Goal: Task Accomplishment & Management: Complete application form

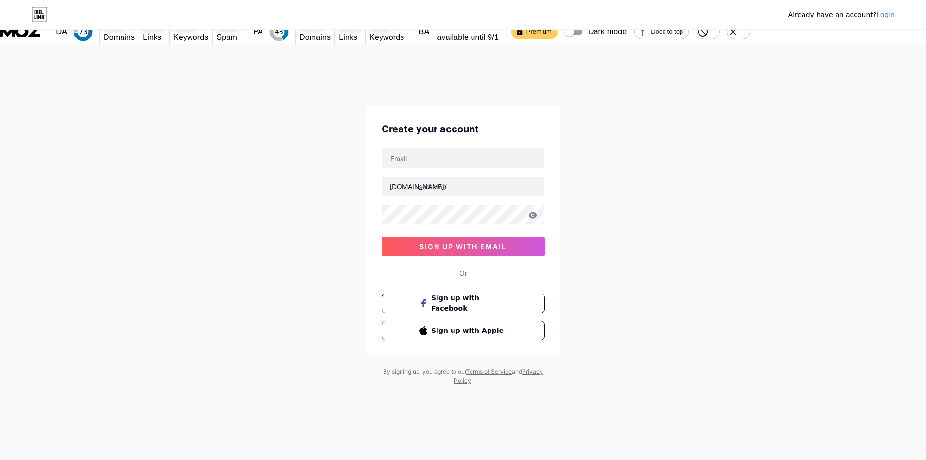
click at [478, 148] on input "text" at bounding box center [463, 157] width 162 height 19
type input "[EMAIL_ADDRESS][DOMAIN_NAME]"
click at [430, 177] on input "text" at bounding box center [463, 186] width 162 height 19
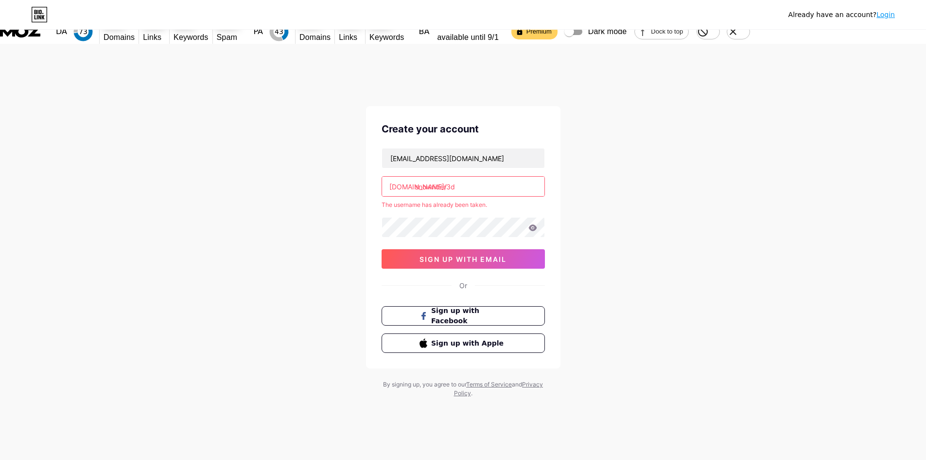
click at [478, 191] on div "[EMAIL_ADDRESS][DOMAIN_NAME] [DOMAIN_NAME]/ snowrider3d The username has alread…" at bounding box center [463, 208] width 163 height 121
click at [490, 177] on input "snowrider3d" at bounding box center [463, 186] width 162 height 19
paste input "davidgrossman"
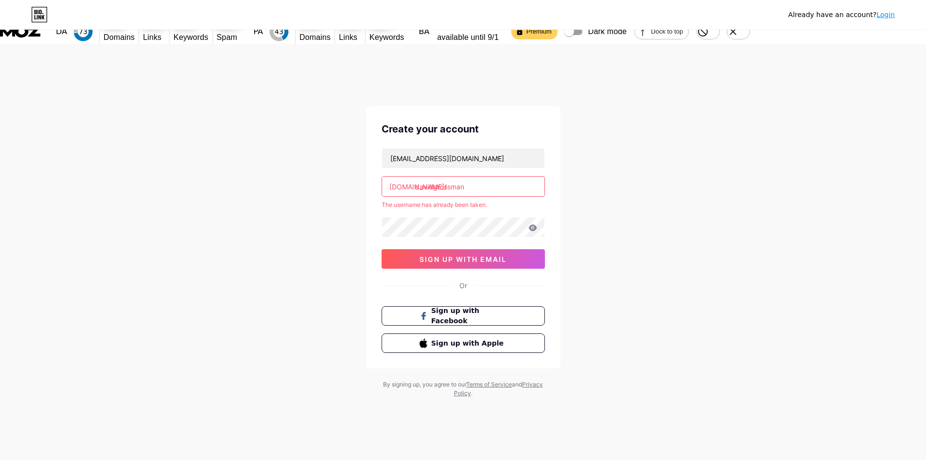
type input "davidgrossman"
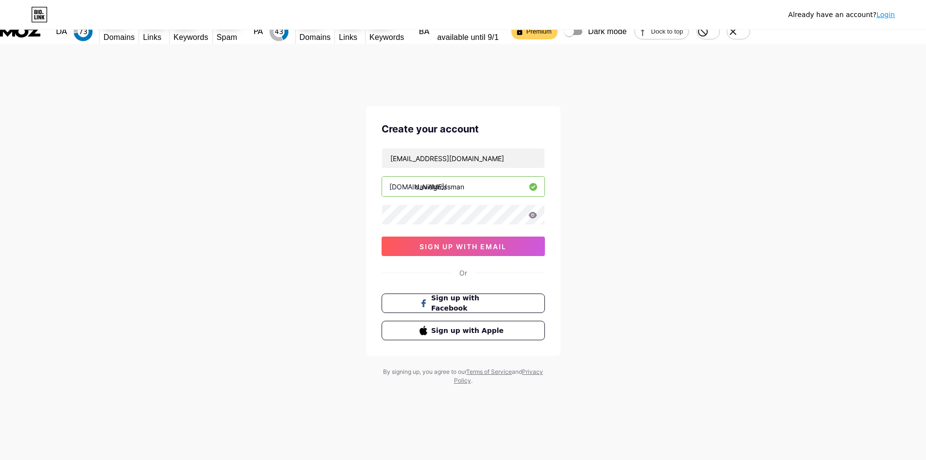
click at [631, 166] on div "Already have an account? Login Create your account [EMAIL_ADDRESS][DOMAIN_NAME]…" at bounding box center [463, 230] width 926 height 372
click at [488, 236] on button "sign up with email" at bounding box center [463, 245] width 163 height 19
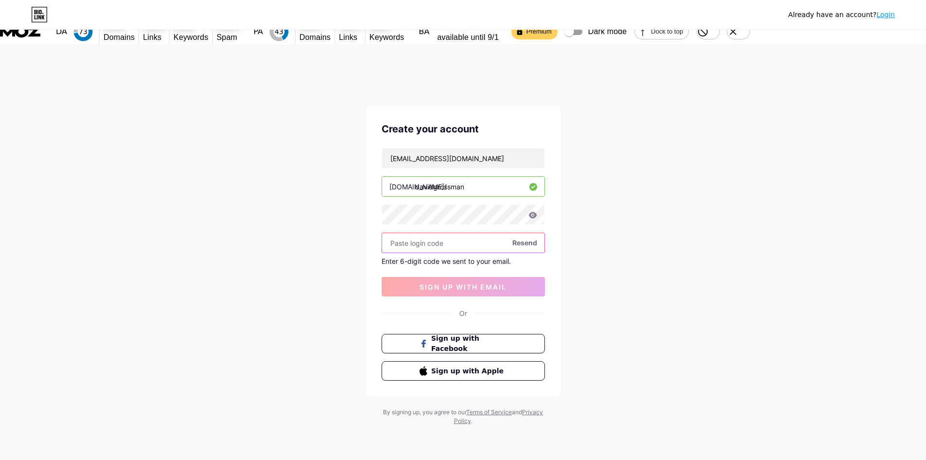
paste input "672098"
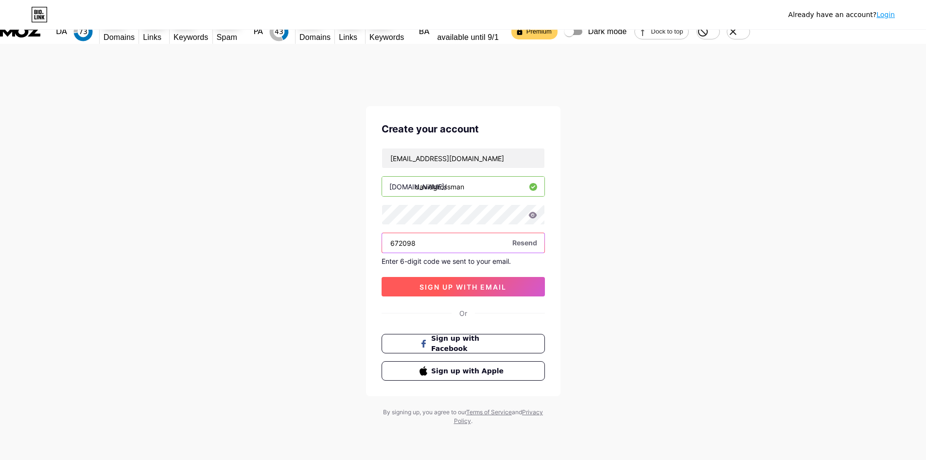
type input "672098"
click at [449, 283] on span "sign up with email" at bounding box center [463, 287] width 87 height 8
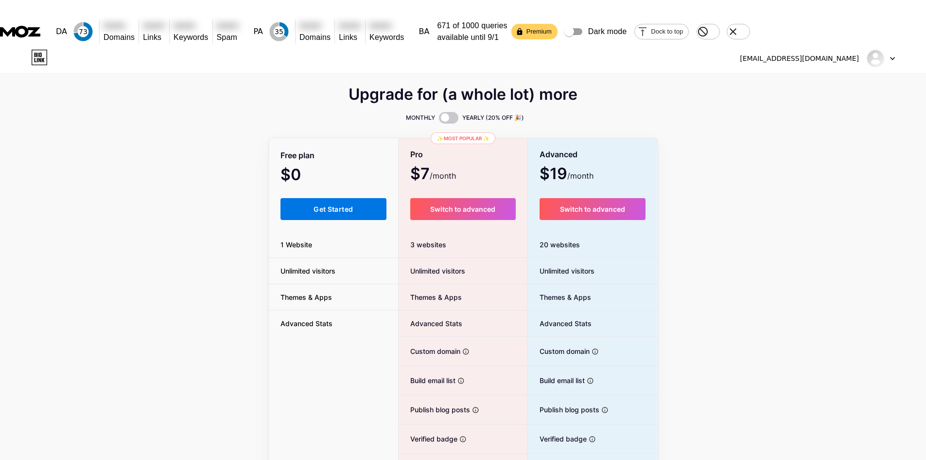
click at [345, 198] on button "Get Started" at bounding box center [334, 209] width 107 height 22
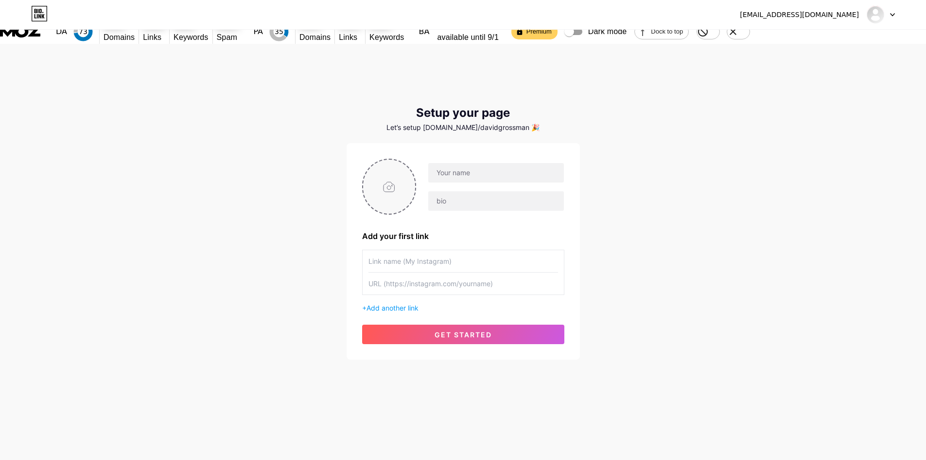
click at [396, 160] on input "file" at bounding box center [389, 187] width 53 height 54
type input "C:\fakepath\f85c584b-9d7d-421d-a768-b05544997886.jpg"
click at [457, 163] on input "text" at bounding box center [495, 172] width 135 height 19
type input "s"
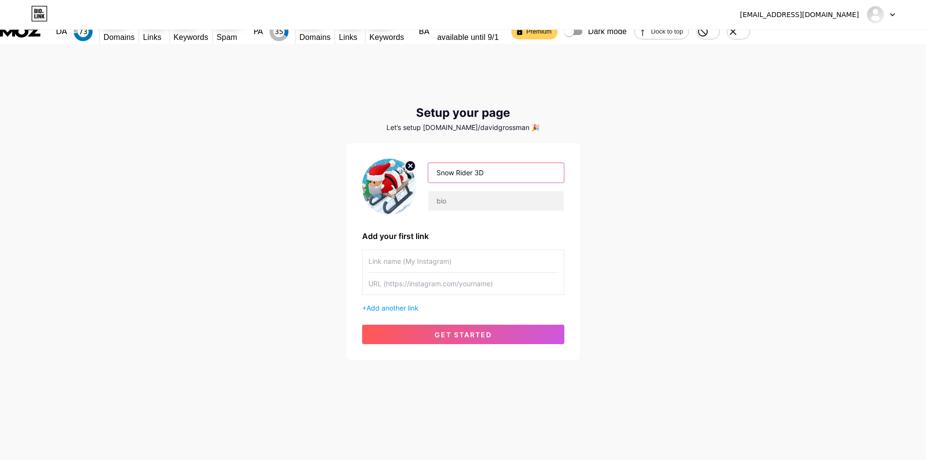
type input "Snow Rider 3D"
click at [472, 165] on div "Snow Rider 3D" at bounding box center [490, 186] width 148 height 49
click at [473, 191] on input "text" at bounding box center [495, 200] width 135 height 19
paste input "Snow Rider 3D is an exciting entertainment game where you control a snowmobile …"
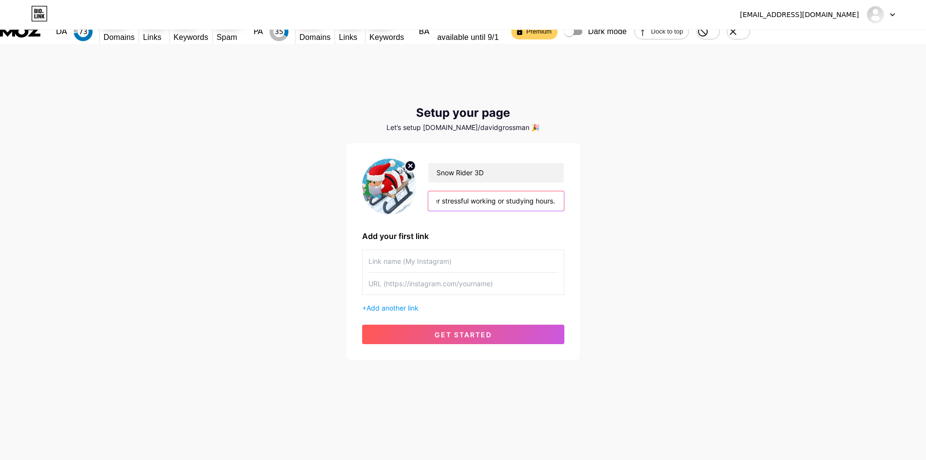
type input "Snow Rider 3D is an exciting entertainment game where you control a snowmobile …"
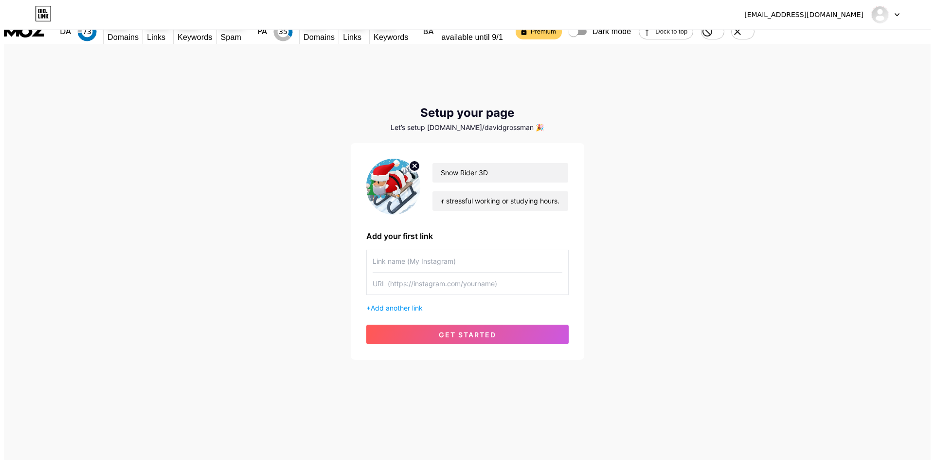
scroll to position [0, 0]
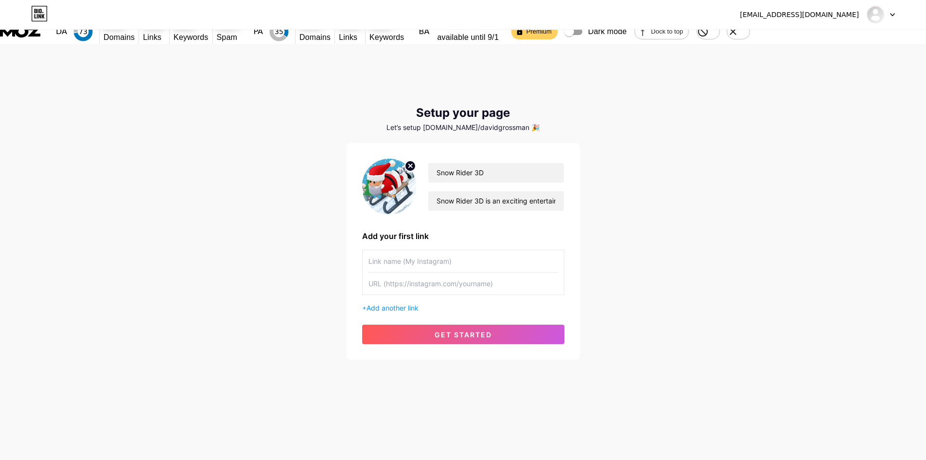
click at [616, 204] on div "[EMAIL_ADDRESS][DOMAIN_NAME] Dashboard Logout Setup your page Let’s setup [DOMA…" at bounding box center [463, 217] width 926 height 347
click at [397, 250] on input "text" at bounding box center [464, 261] width 190 height 22
click at [475, 163] on input "Snow Rider 3D" at bounding box center [495, 172] width 135 height 19
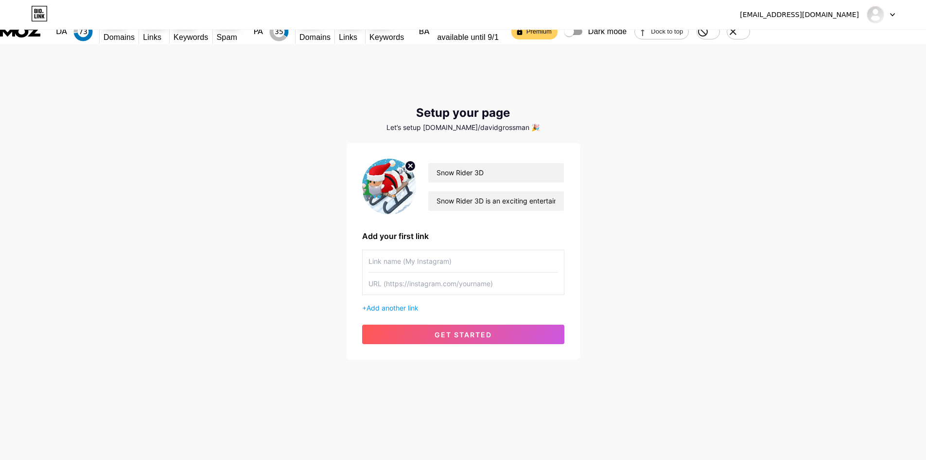
click at [390, 250] on input "text" at bounding box center [464, 261] width 190 height 22
paste input "Snow Rider 3D"
type input "Snow Rider 3D"
click at [388, 272] on input "text" at bounding box center [464, 283] width 190 height 22
paste input "[URL][DOMAIN_NAME]"
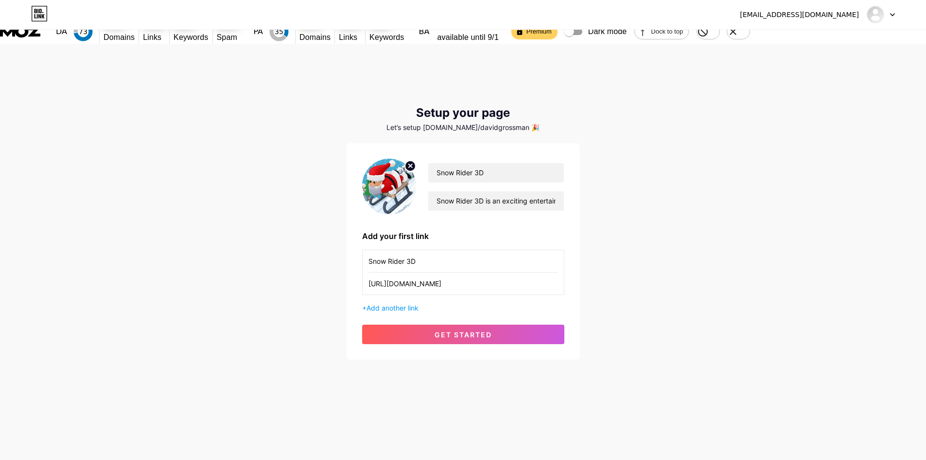
type input "[URL][DOMAIN_NAME]"
click at [496, 299] on div "Snow Rider 3D Snow Rider 3D is an exciting entertainment game where you control…" at bounding box center [463, 251] width 202 height 185
click at [492, 330] on span "get started" at bounding box center [463, 334] width 57 height 8
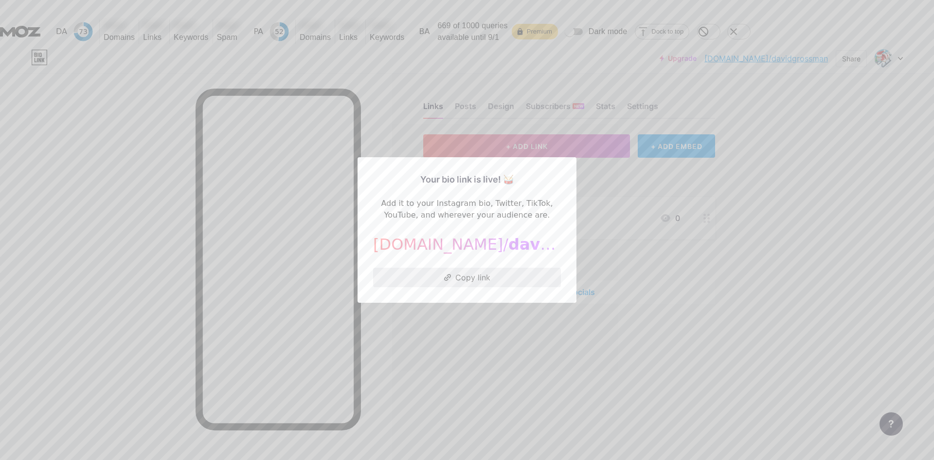
click at [455, 275] on button "Copy link" at bounding box center [467, 276] width 188 height 19
